Goal: Information Seeking & Learning: Learn about a topic

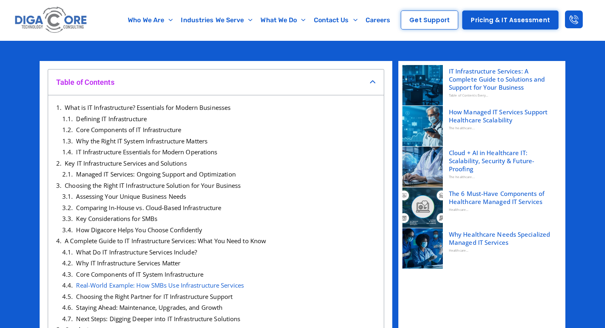
scroll to position [204, 0]
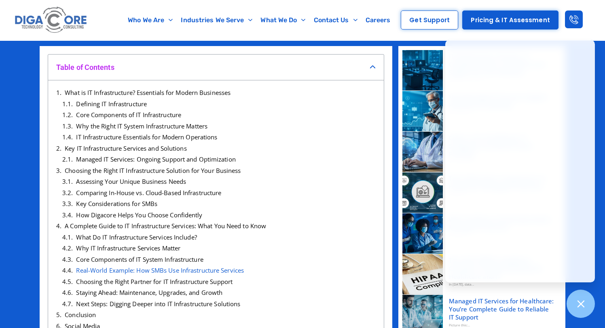
click at [224, 60] on div "Table of Contents" at bounding box center [216, 68] width 336 height 26
click at [256, 66] on h4 "Table of Contents" at bounding box center [212, 67] width 313 height 9
click at [372, 65] on icon "Close table of contents" at bounding box center [372, 67] width 6 height 6
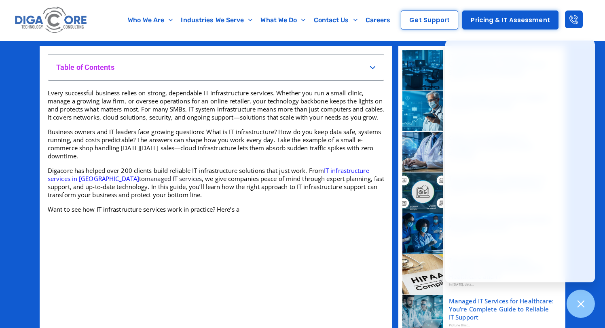
click at [336, 72] on h4 "Table of Contents" at bounding box center [212, 67] width 313 height 9
click at [371, 66] on icon "Open table of contents" at bounding box center [372, 67] width 6 height 6
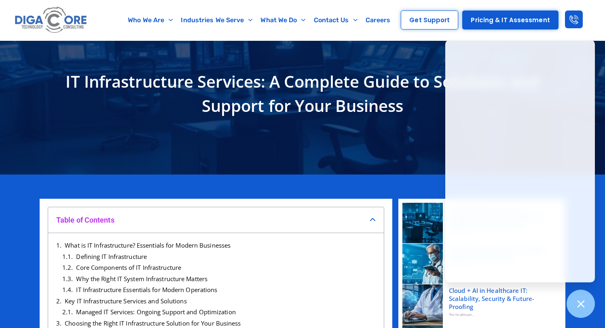
scroll to position [0, 0]
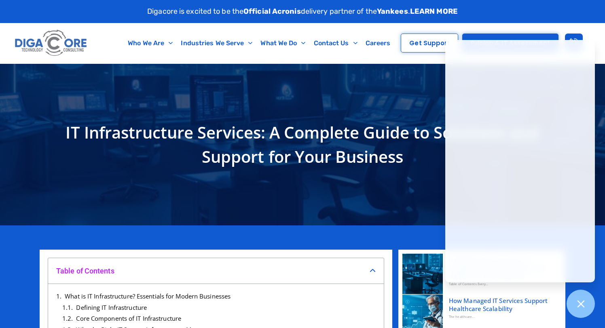
click at [346, 271] on h4 "Table of Contents" at bounding box center [212, 270] width 313 height 9
click at [378, 270] on div "Table of Contents" at bounding box center [216, 271] width 336 height 26
click at [376, 271] on icon "Close table of contents" at bounding box center [372, 271] width 6 height 6
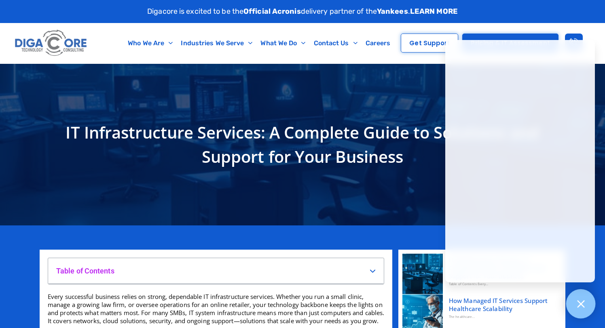
click at [574, 299] on div at bounding box center [581, 304] width 30 height 30
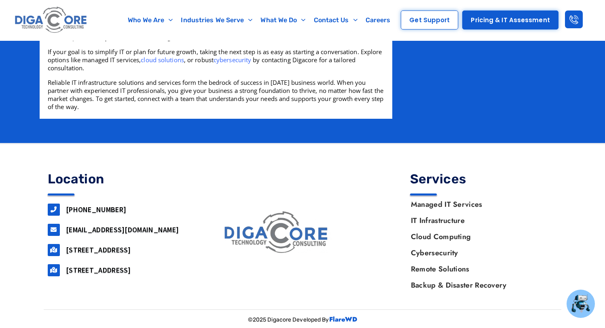
scroll to position [3153, 0]
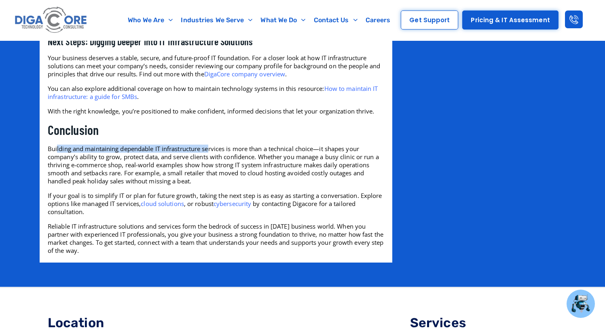
drag, startPoint x: 57, startPoint y: 167, endPoint x: 219, endPoint y: 166, distance: 162.1
click at [214, 166] on p "Building and maintaining dependable IT infrastructure services is more than a t…" at bounding box center [216, 165] width 336 height 40
click at [219, 166] on p "Building and maintaining dependable IT infrastructure services is more than a t…" at bounding box center [216, 165] width 336 height 40
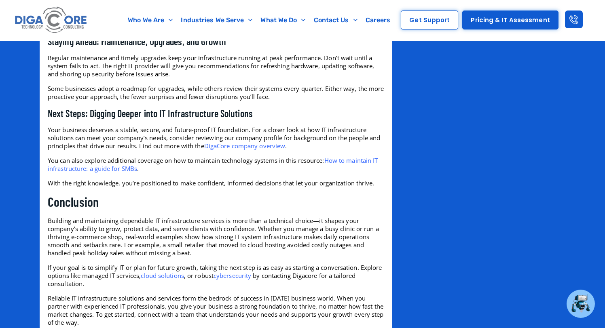
scroll to position [3081, 0]
drag, startPoint x: 84, startPoint y: 154, endPoint x: 193, endPoint y: 154, distance: 109.1
click at [193, 150] on p "Your business deserves a stable, secure, and future-proof IT foundation. For a …" at bounding box center [216, 137] width 336 height 24
drag, startPoint x: 169, startPoint y: 155, endPoint x: 237, endPoint y: 155, distance: 68.3
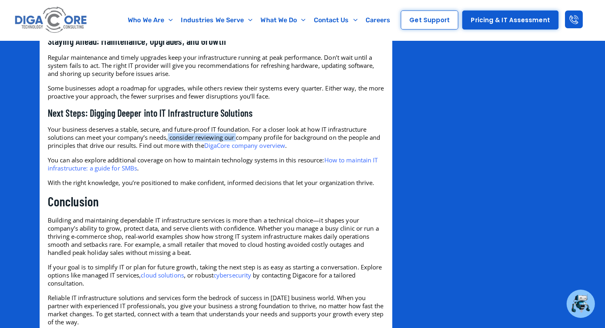
click at [237, 150] on p "Your business deserves a stable, secure, and future-proof IT foundation. For a …" at bounding box center [216, 137] width 336 height 24
drag, startPoint x: 53, startPoint y: 177, endPoint x: 144, endPoint y: 176, distance: 91.8
click at [144, 172] on p "You can also explore additional coverage on how to maintain technology systems …" at bounding box center [216, 164] width 336 height 16
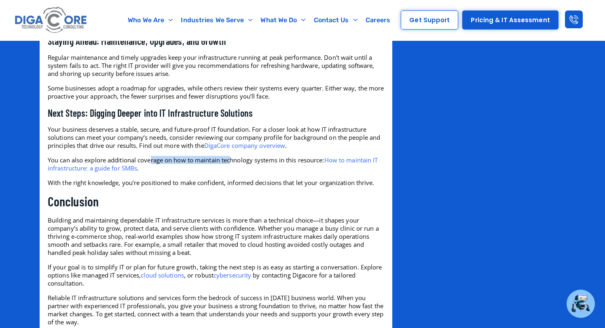
drag, startPoint x: 152, startPoint y: 178, endPoint x: 231, endPoint y: 178, distance: 78.8
click at [230, 172] on p "You can also explore additional coverage on how to maintain technology systems …" at bounding box center [216, 164] width 336 height 16
click at [231, 172] on p "You can also explore additional coverage on how to maintain technology systems …" at bounding box center [216, 164] width 336 height 16
drag, startPoint x: 49, startPoint y: 201, endPoint x: 115, endPoint y: 200, distance: 66.7
click at [115, 187] on p "With the right knowledge, you’re positioned to make confident, informed decisio…" at bounding box center [216, 183] width 336 height 8
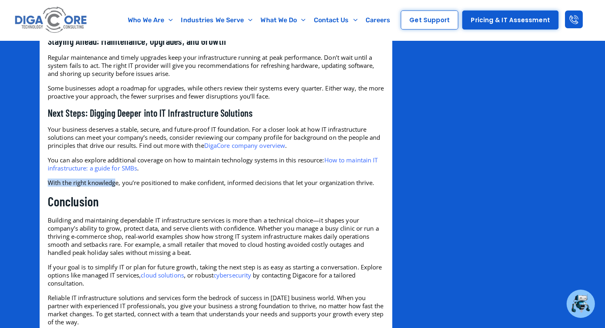
click at [115, 187] on p "With the right knowledge, you’re positioned to make confident, informed decisio…" at bounding box center [216, 183] width 336 height 8
drag, startPoint x: 122, startPoint y: 200, endPoint x: 240, endPoint y: 199, distance: 117.6
click at [237, 187] on p "With the right knowledge, you’re positioned to make confident, informed decisio…" at bounding box center [216, 183] width 336 height 8
click at [240, 187] on p "With the right knowledge, you’re positioned to make confident, informed decisio…" at bounding box center [216, 183] width 336 height 8
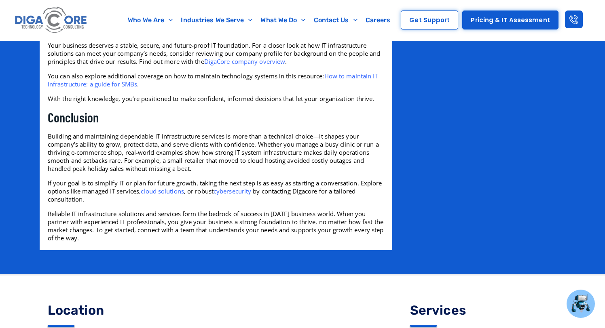
scroll to position [3166, 0]
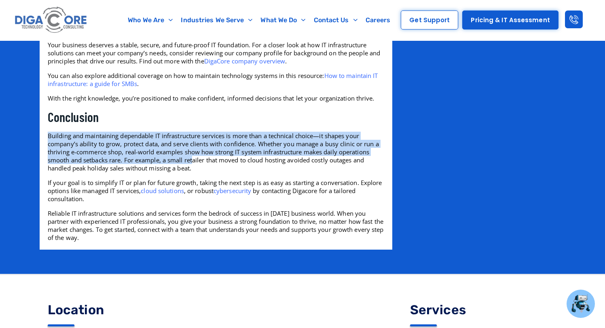
drag, startPoint x: 44, startPoint y: 153, endPoint x: 195, endPoint y: 179, distance: 152.7
click at [195, 172] on p "Building and maintaining dependable IT infrastructure services is more than a t…" at bounding box center [216, 152] width 336 height 40
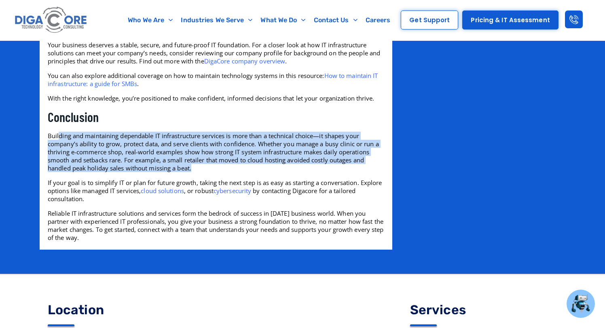
drag, startPoint x: 214, startPoint y: 186, endPoint x: 59, endPoint y: 152, distance: 158.8
click at [59, 152] on p "Building and maintaining dependable IT infrastructure services is more than a t…" at bounding box center [216, 152] width 336 height 40
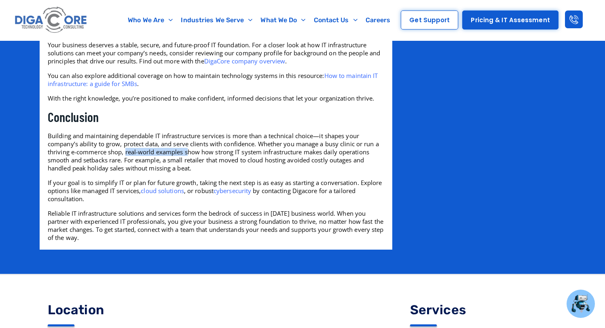
drag, startPoint x: 125, startPoint y: 168, endPoint x: 206, endPoint y: 168, distance: 80.8
click at [190, 168] on p "Building and maintaining dependable IT infrastructure services is more than a t…" at bounding box center [216, 152] width 336 height 40
click at [208, 168] on p "Building and maintaining dependable IT infrastructure services is more than a t…" at bounding box center [216, 152] width 336 height 40
drag, startPoint x: 170, startPoint y: 168, endPoint x: 267, endPoint y: 166, distance: 97.0
click at [267, 167] on p "Building and maintaining dependable IT infrastructure services is more than a t…" at bounding box center [216, 152] width 336 height 40
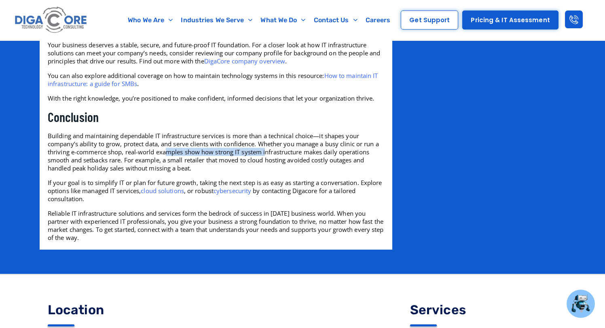
click at [267, 166] on p "Building and maintaining dependable IT infrastructure services is more than a t…" at bounding box center [216, 152] width 336 height 40
drag, startPoint x: 133, startPoint y: 180, endPoint x: 267, endPoint y: 180, distance: 134.2
click at [267, 172] on p "Building and maintaining dependable IT infrastructure services is more than a t…" at bounding box center [216, 152] width 336 height 40
drag, startPoint x: 54, startPoint y: 199, endPoint x: 95, endPoint y: 199, distance: 41.2
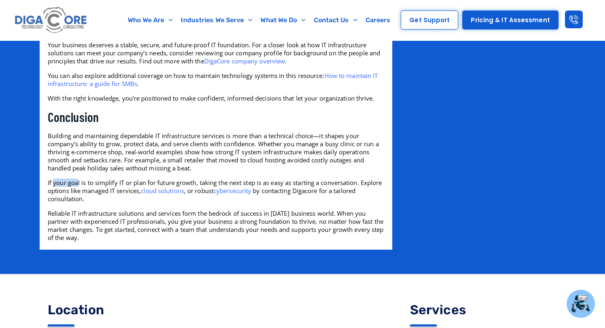
click at [88, 199] on p "If your goal is to simplify IT or plan for future growth, taking the next step …" at bounding box center [216, 191] width 336 height 24
click at [95, 199] on p "If your goal is to simplify IT or plan for future growth, taking the next step …" at bounding box center [216, 191] width 336 height 24
drag, startPoint x: 295, startPoint y: 198, endPoint x: 355, endPoint y: 197, distance: 60.2
click at [355, 198] on p "If your goal is to simplify IT or plan for future growth, taking the next step …" at bounding box center [216, 191] width 336 height 24
click at [322, 203] on p "If your goal is to simplify IT or plan for future growth, taking the next step …" at bounding box center [216, 191] width 336 height 24
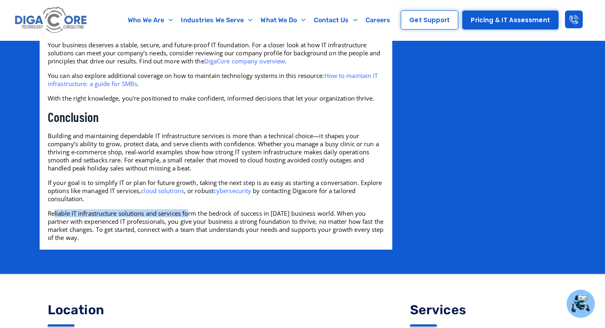
drag, startPoint x: 55, startPoint y: 231, endPoint x: 190, endPoint y: 230, distance: 135.0
click at [190, 230] on p "Reliable IT infrastructure solutions and services form the bedrock of success i…" at bounding box center [216, 225] width 336 height 32
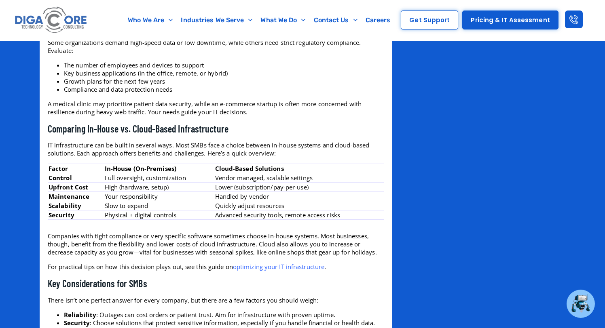
scroll to position [1796, 0]
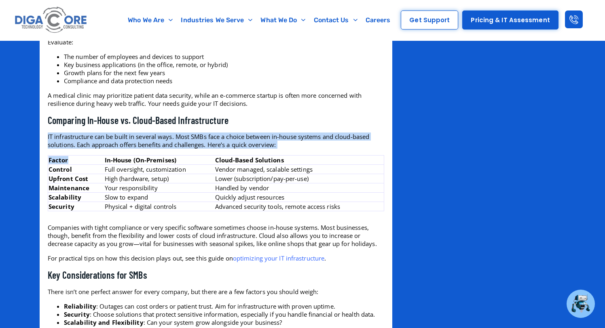
drag, startPoint x: 46, startPoint y: 160, endPoint x: 72, endPoint y: 160, distance: 25.5
click at [72, 160] on div "Table of Contents What is IT Infrastructure? Essentials for Modern Businesses D…" at bounding box center [216, 36] width 344 height 3158
click at [72, 160] on td "Factor" at bounding box center [76, 160] width 56 height 9
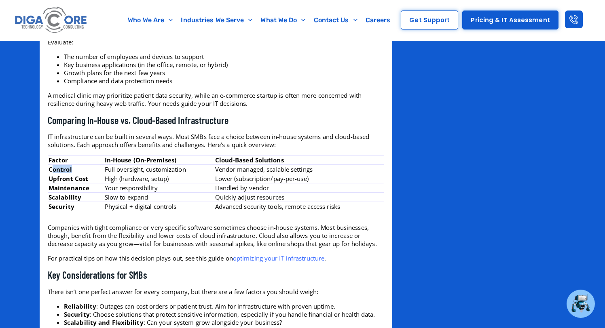
drag, startPoint x: 74, startPoint y: 169, endPoint x: 47, endPoint y: 165, distance: 27.1
click at [53, 169] on td "Control" at bounding box center [76, 169] width 56 height 9
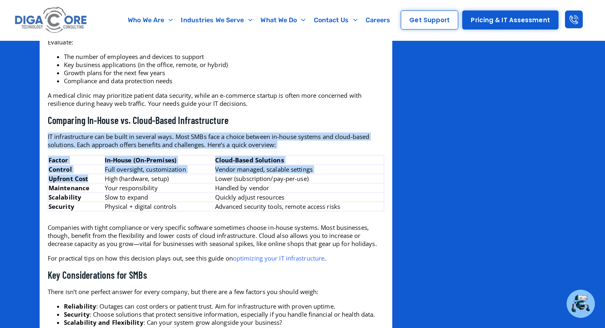
drag, startPoint x: 47, startPoint y: 178, endPoint x: 88, endPoint y: 178, distance: 40.8
click at [88, 178] on div "Table of Contents What is IT Infrastructure? Essentials for Modern Businesses D…" at bounding box center [216, 36] width 344 height 3158
click at [88, 178] on td "Upfront Cost" at bounding box center [76, 178] width 56 height 9
drag, startPoint x: 89, startPoint y: 187, endPoint x: 25, endPoint y: 186, distance: 63.9
click at [25, 186] on div "Table of Contents What is IT Infrastructure? Essentials for Modern Businesses D…" at bounding box center [302, 36] width 605 height 3214
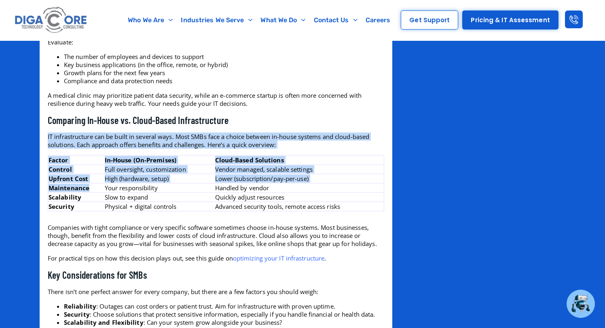
click at [25, 186] on div "Table of Contents What is IT Infrastructure? Essentials for Modern Businesses D…" at bounding box center [302, 36] width 605 height 3214
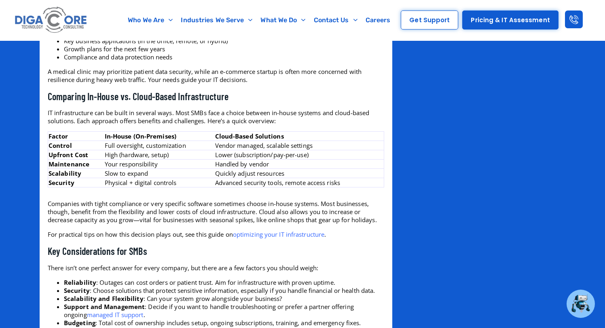
scroll to position [1822, 0]
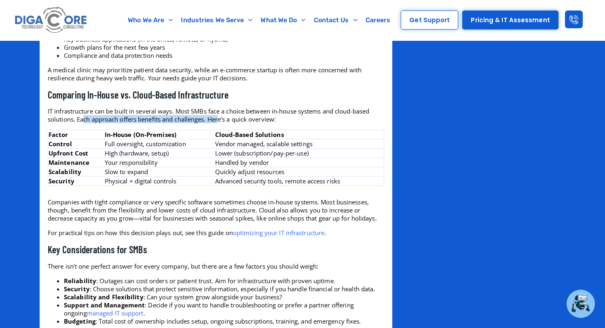
drag, startPoint x: 84, startPoint y: 122, endPoint x: 253, endPoint y: 122, distance: 168.6
click at [250, 122] on p "IT infrastructure can be built in several ways. Most SMBs face a choice between…" at bounding box center [216, 115] width 336 height 16
click at [253, 122] on p "IT infrastructure can be built in several ways. Most SMBs face a choice between…" at bounding box center [216, 115] width 336 height 16
drag, startPoint x: 209, startPoint y: 153, endPoint x: 352, endPoint y: 153, distance: 142.7
click at [352, 153] on tr "Upfront Cost High (hardware, setup) Lower (subscription/pay-per-use)" at bounding box center [216, 153] width 336 height 9
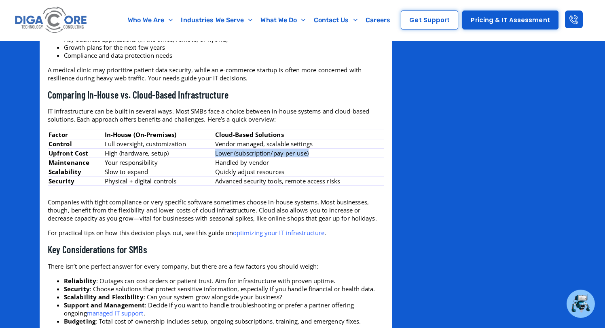
click at [352, 153] on td "Lower (subscription/pay-per-use)" at bounding box center [299, 153] width 169 height 9
drag, startPoint x: 213, startPoint y: 163, endPoint x: 226, endPoint y: 163, distance: 12.9
click at [225, 163] on td "Handled by vendor" at bounding box center [299, 162] width 169 height 9
click at [116, 163] on td "Your responsibility" at bounding box center [159, 162] width 110 height 9
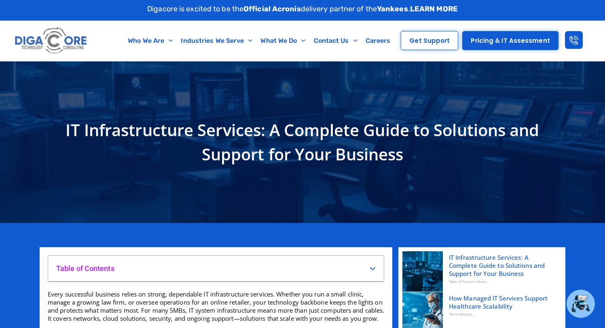
scroll to position [0, 0]
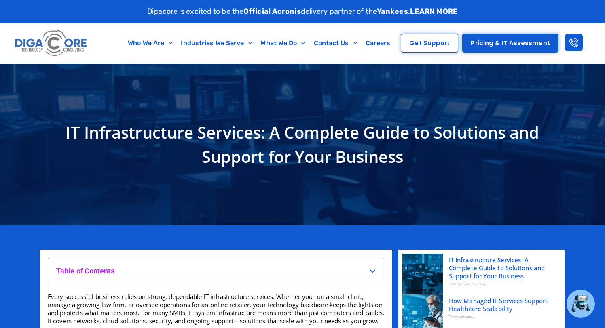
click at [141, 262] on div "Table of Contents" at bounding box center [216, 271] width 336 height 26
click at [171, 266] on h4 "Table of Contents" at bounding box center [212, 270] width 313 height 9
click at [371, 272] on icon "Open table of contents" at bounding box center [372, 271] width 6 height 6
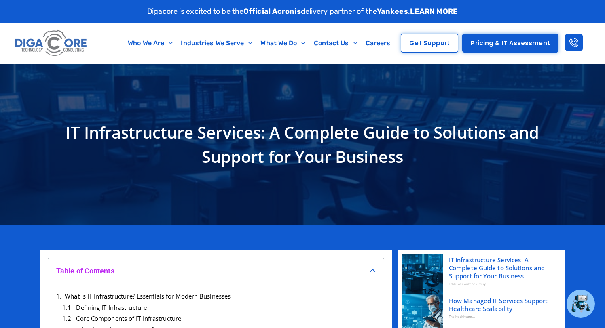
click at [371, 272] on icon "Close table of contents" at bounding box center [372, 271] width 6 height 6
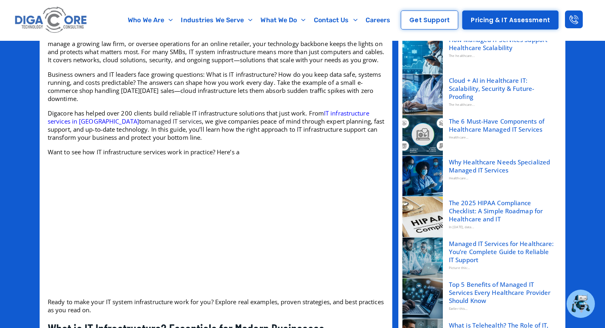
scroll to position [262, 0]
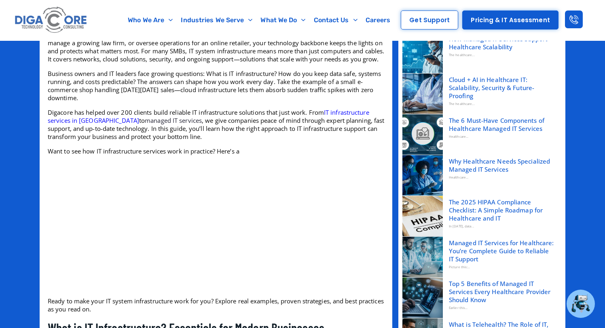
click at [151, 138] on p "Digacore has helped over 200 clients build reliable IT infrastructure solutions…" at bounding box center [216, 124] width 336 height 32
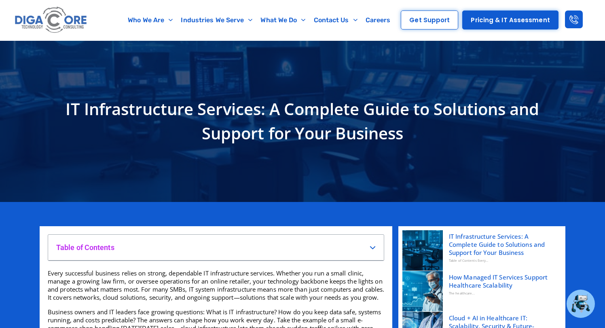
scroll to position [0, 0]
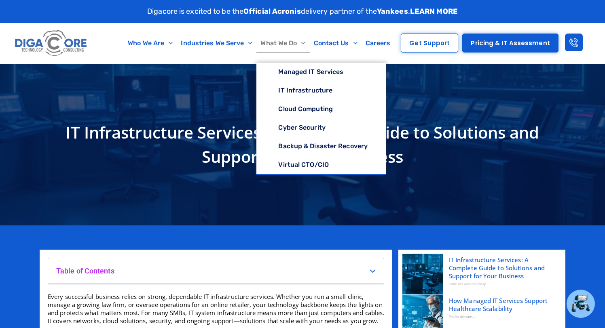
click at [170, 158] on h1 "IT Infrastructure Services: A Complete Guide to Solutions and Support for Your …" at bounding box center [302, 144] width 517 height 49
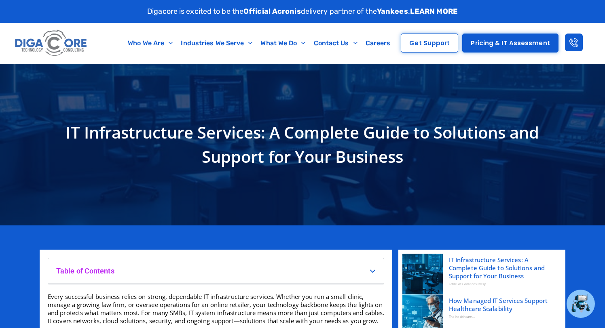
click at [53, 45] on img at bounding box center [51, 43] width 76 height 32
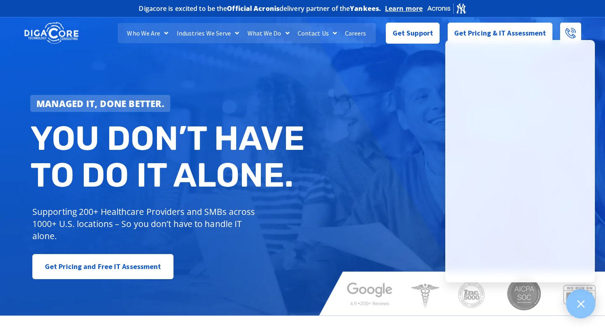
click at [586, 297] on div at bounding box center [581, 304] width 30 height 30
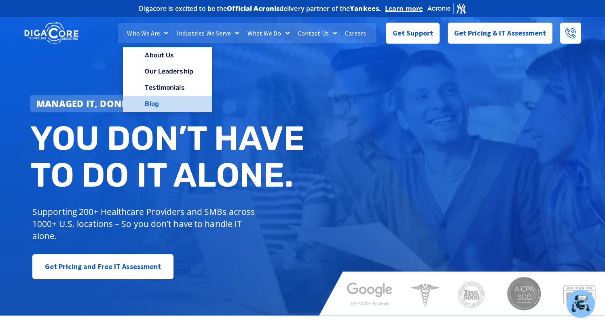
click at [166, 110] on link "Blog" at bounding box center [167, 104] width 89 height 16
